Goal: Information Seeking & Learning: Understand process/instructions

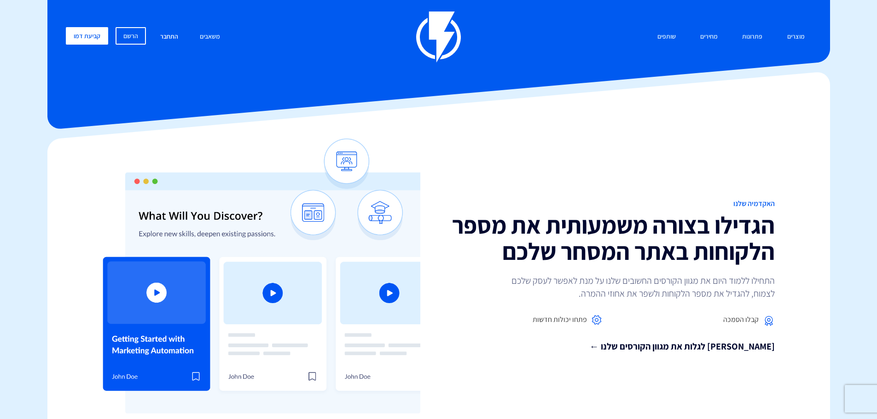
click at [171, 36] on link "התחבר" at bounding box center [169, 37] width 32 height 20
drag, startPoint x: 172, startPoint y: 39, endPoint x: 168, endPoint y: 39, distance: 4.6
click at [172, 39] on link "התחבר" at bounding box center [169, 37] width 32 height 20
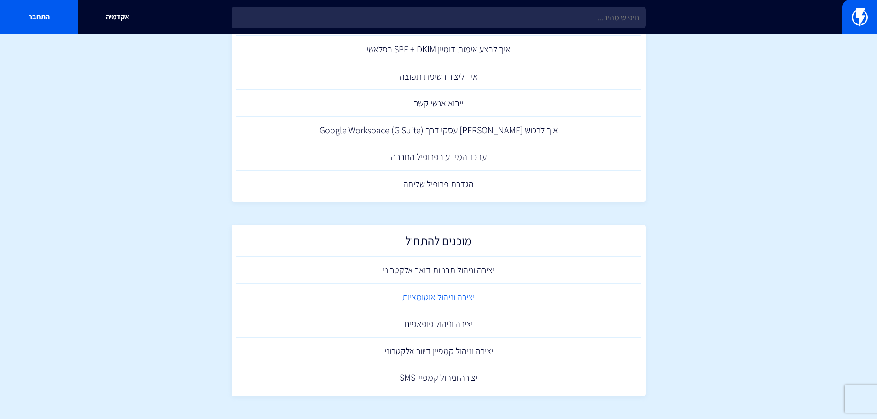
click at [456, 298] on link "יצירה וניהול אוטומציות" at bounding box center [438, 297] width 405 height 27
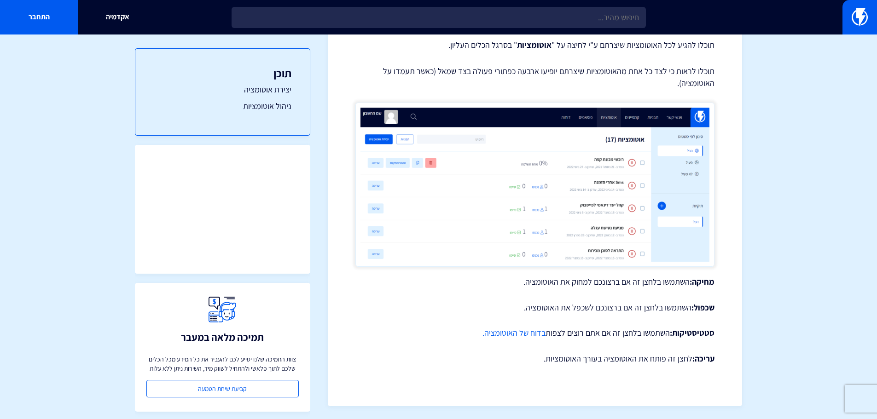
scroll to position [2747, 0]
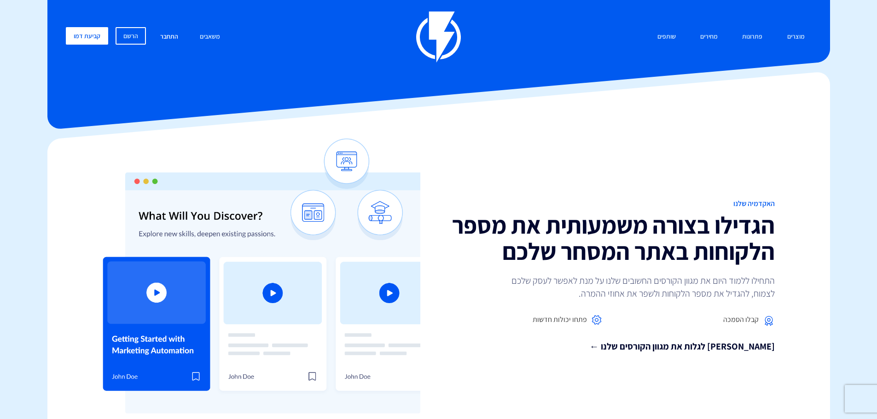
click at [166, 36] on link "התחבר" at bounding box center [169, 37] width 32 height 20
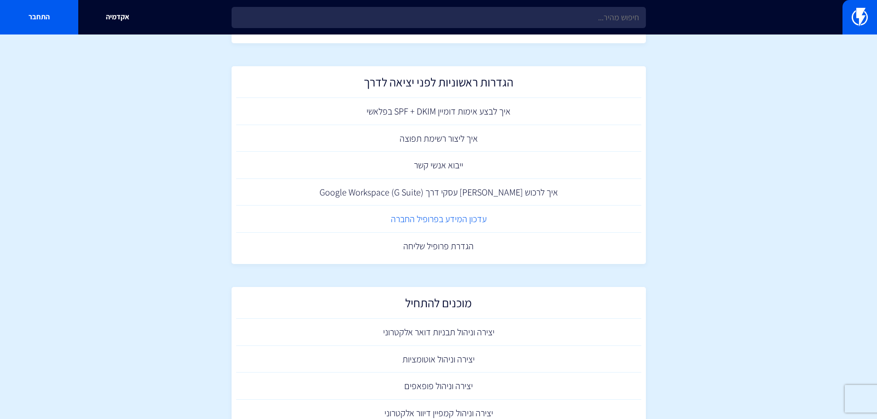
scroll to position [418, 0]
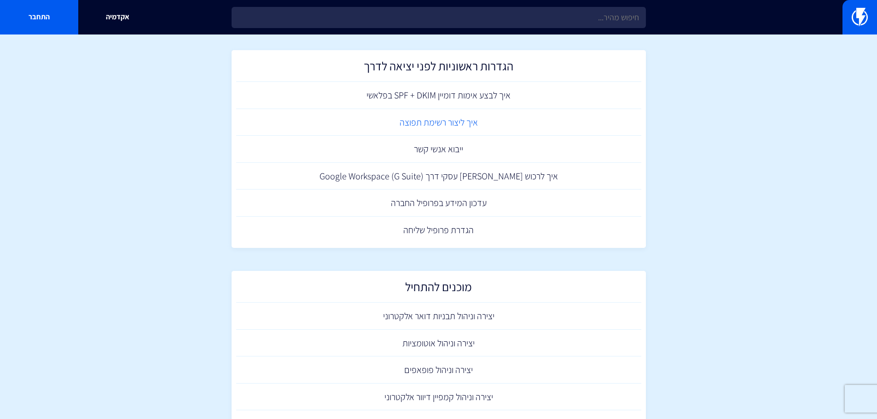
click at [441, 120] on link "איך ליצור רשימת תפוצה" at bounding box center [438, 122] width 405 height 27
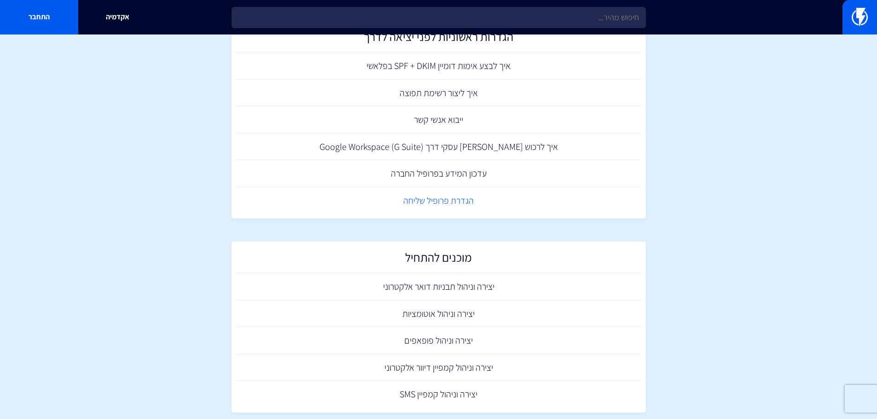
scroll to position [464, 0]
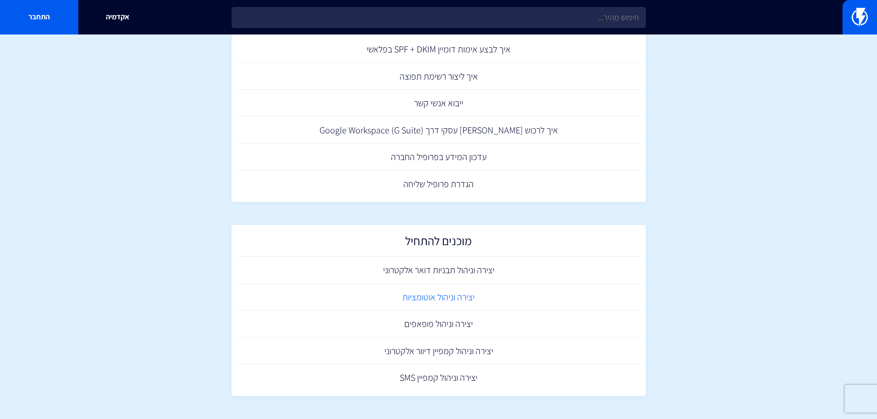
click at [462, 300] on link "יצירה וניהול אוטומציות" at bounding box center [438, 297] width 405 height 27
